Goal: Task Accomplishment & Management: Manage account settings

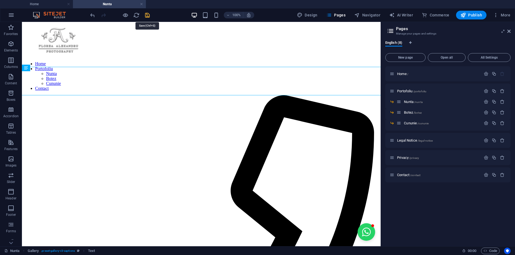
click at [148, 15] on icon "save" at bounding box center [147, 15] width 6 height 6
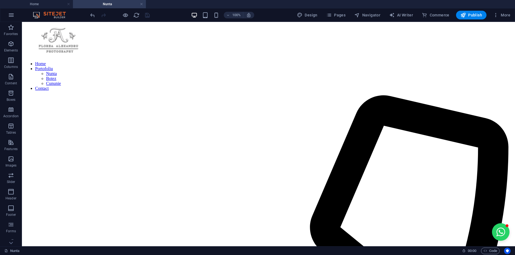
click at [139, 4] on h4 "Nunta" at bounding box center [109, 4] width 73 height 6
click at [142, 4] on link at bounding box center [141, 4] width 3 height 5
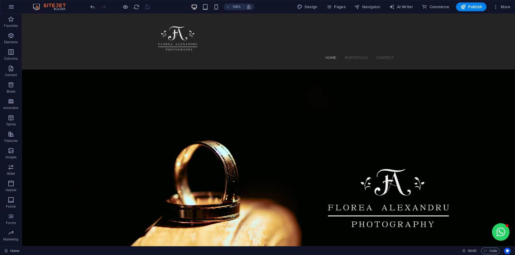
scroll to position [55, 0]
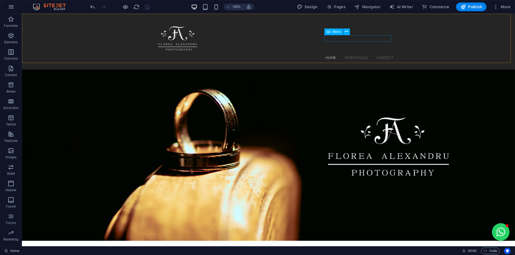
click at [353, 54] on nav "Home Portofoliu [PERSON_NAME] Cununie Contact" at bounding box center [269, 57] width 250 height 7
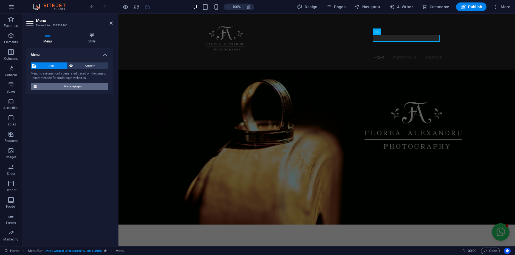
click at [74, 88] on span "Manage pages" at bounding box center [73, 86] width 68 height 7
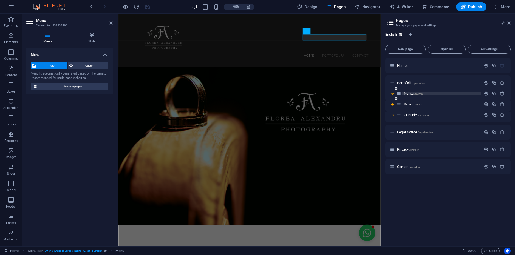
click at [408, 95] on span "Nunta /nunta" at bounding box center [413, 94] width 19 height 4
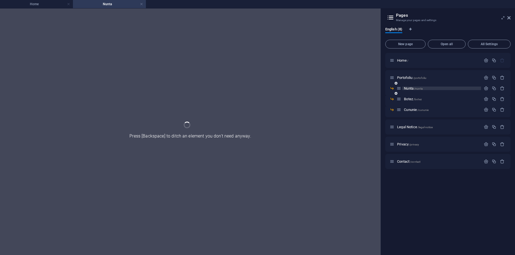
scroll to position [0, 0]
click at [408, 95] on div "Nunta /nunta" at bounding box center [448, 90] width 125 height 11
